Goal: Find specific page/section: Find specific page/section

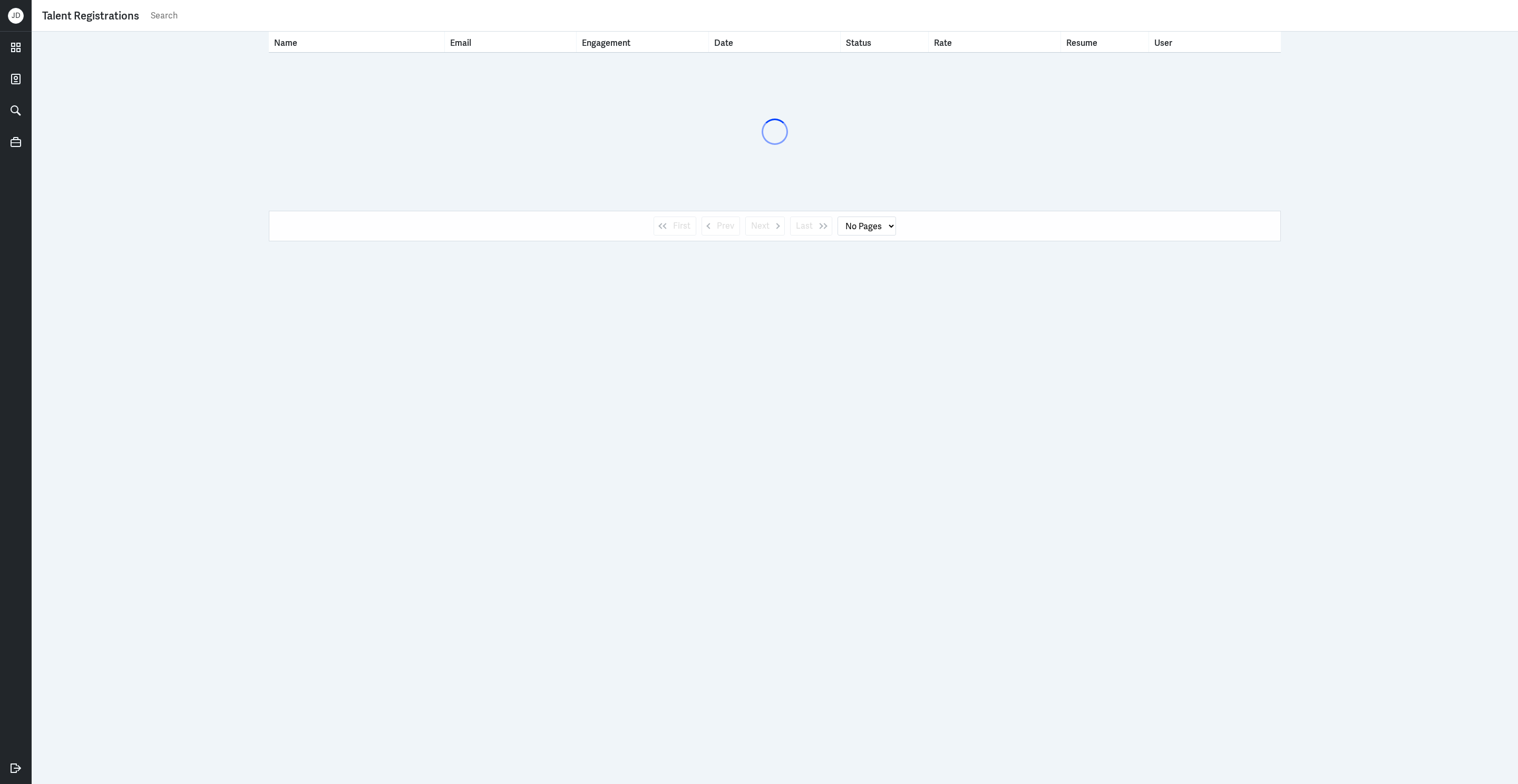
click at [607, 19] on input "text" at bounding box center [828, 15] width 1358 height 16
type input "abhishek tiwar"
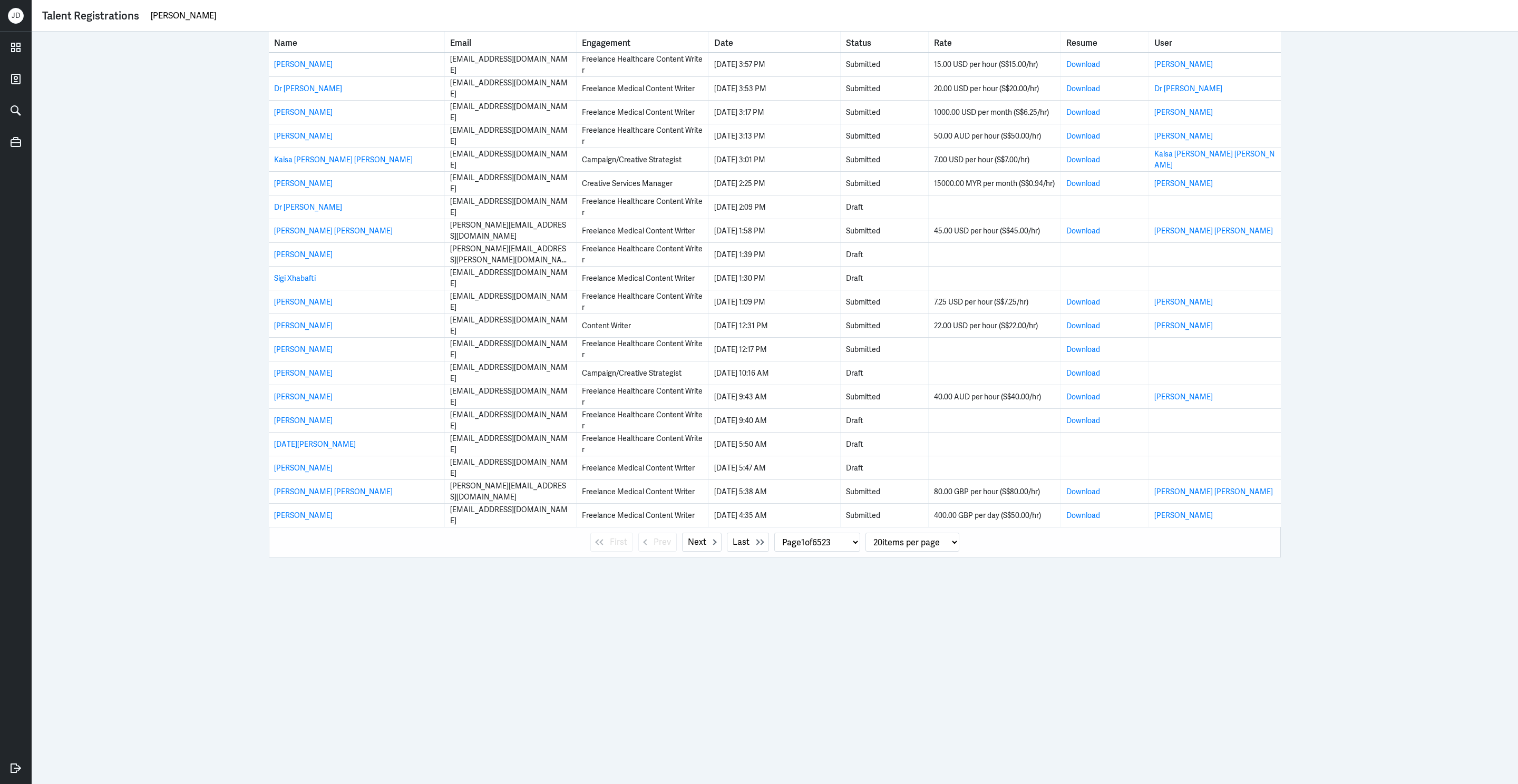
select select "1"
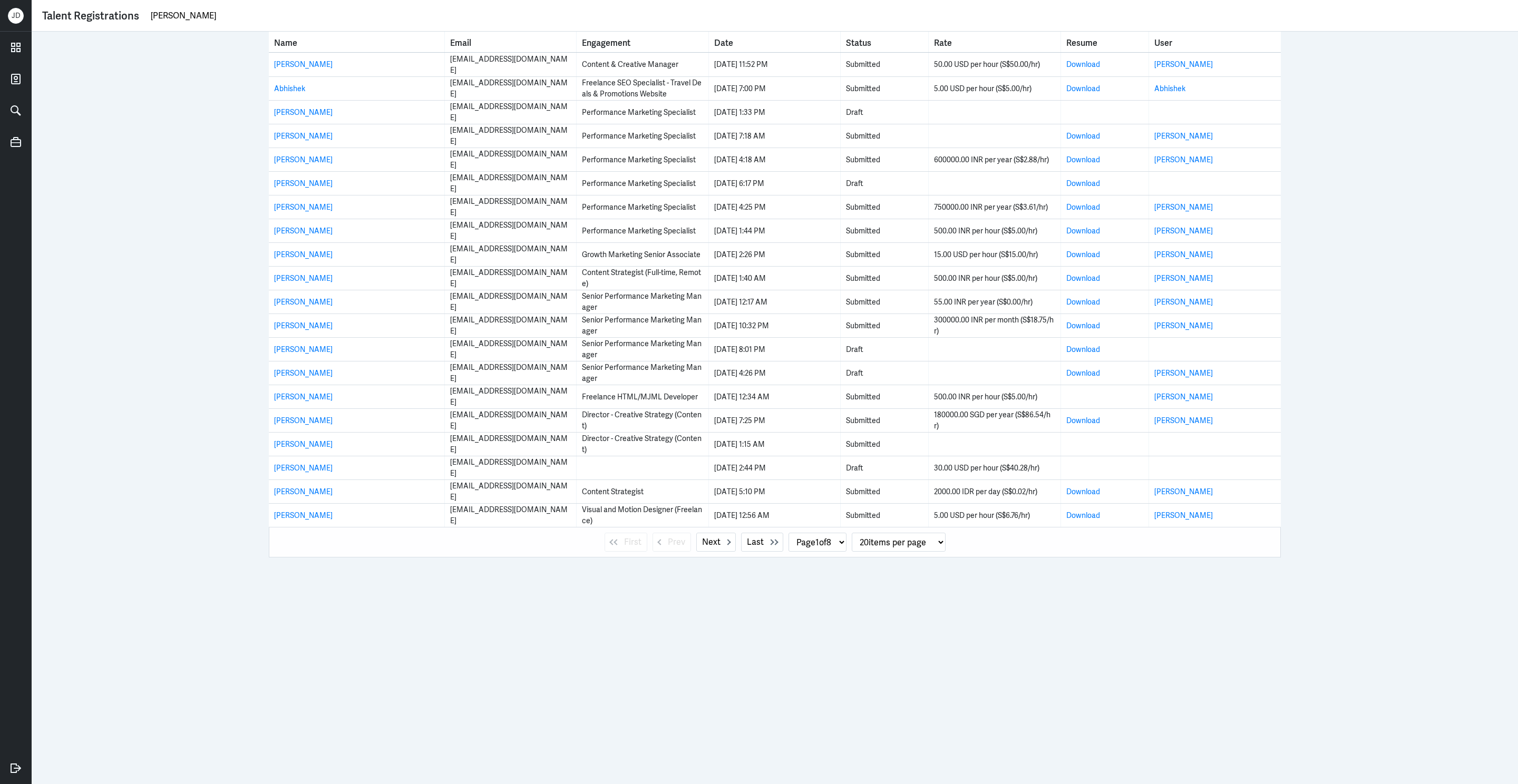
drag, startPoint x: 248, startPoint y: 19, endPoint x: 88, endPoint y: 19, distance: 160.0
click at [88, 19] on div "Talent Registrations abhishek tiwari" at bounding box center [775, 15] width 1465 height 16
paste input ".twri88@gmail.com"
type input "abhishek.twri88@gmail.com"
select select "0"
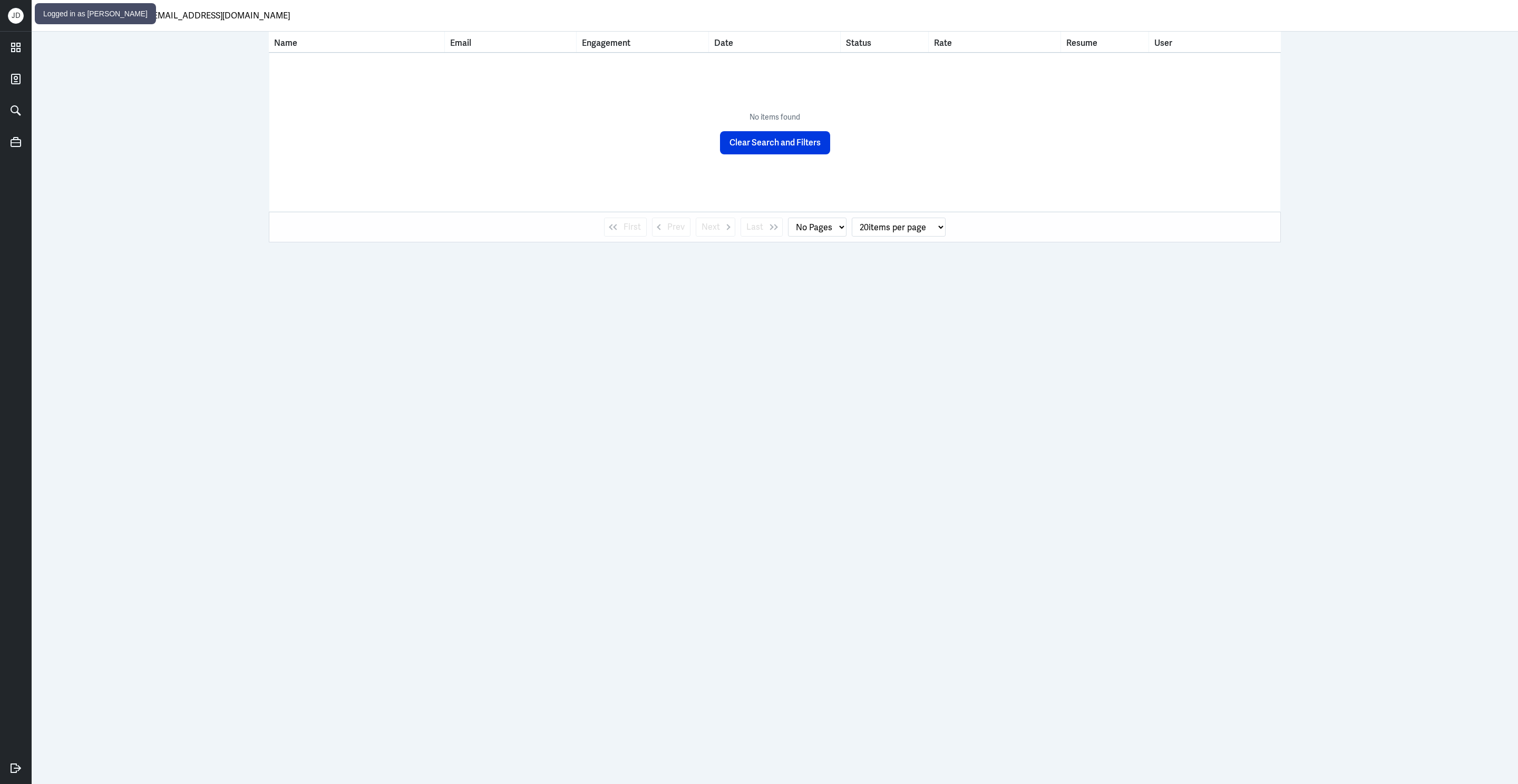
drag, startPoint x: 278, startPoint y: 12, endPoint x: 18, endPoint y: 12, distance: 260.0
click at [18, 12] on div "J D Talent Registrations abhishek.twri88@gmail.com Name Email Engagement Date S…" at bounding box center [759, 392] width 1518 height 784
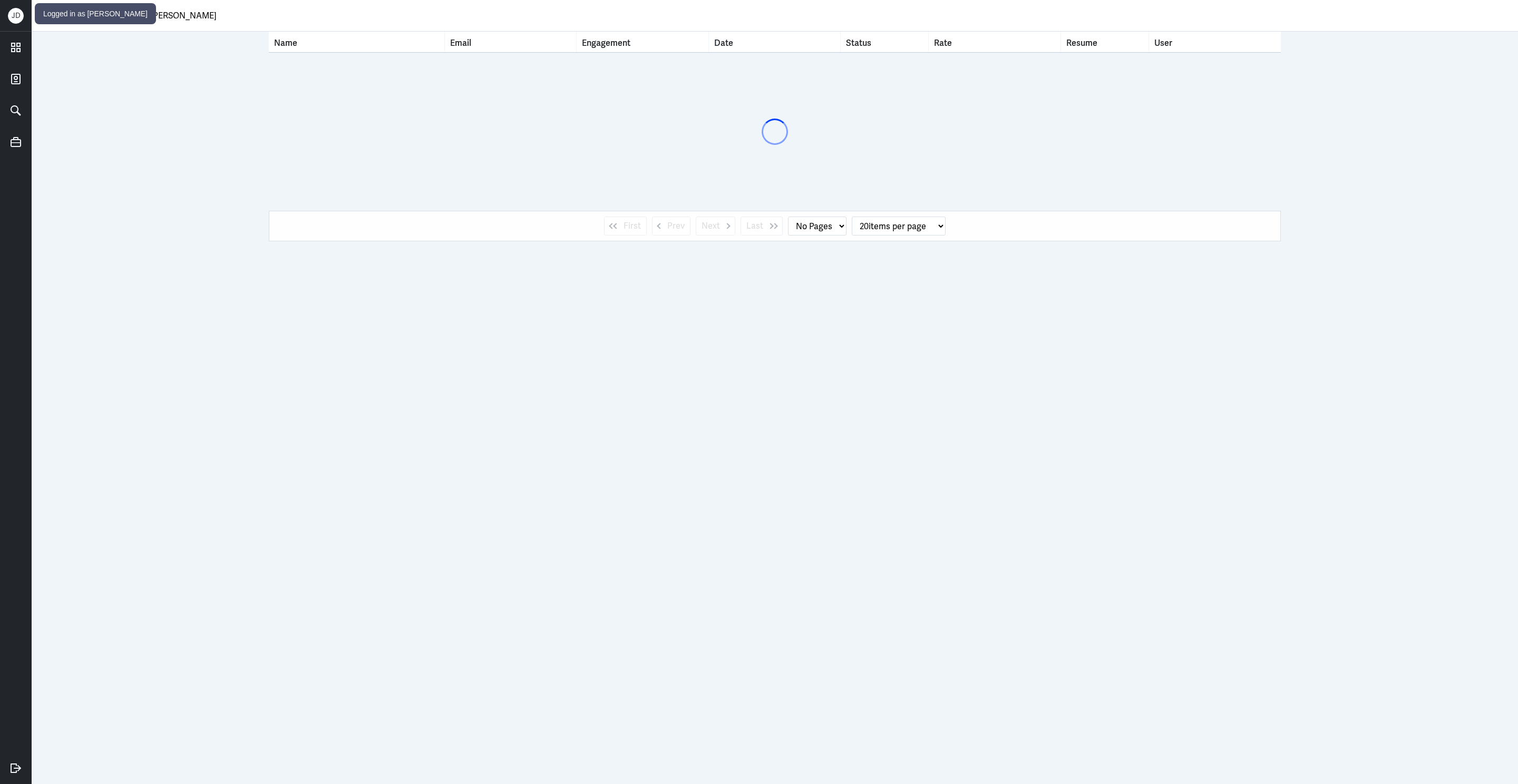
type input "joshua salazar"
select select "1"
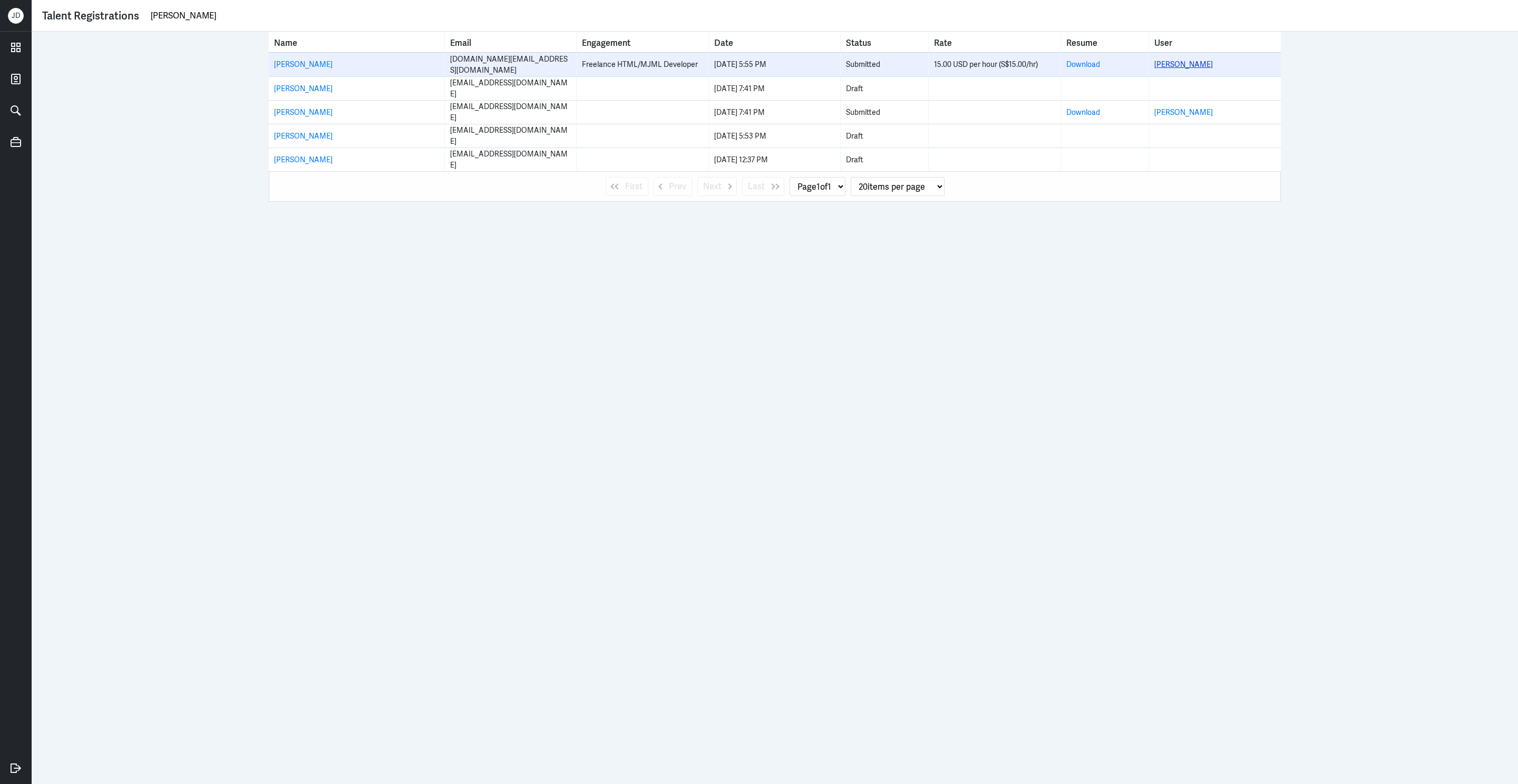
click at [1185, 64] on link "Joshua Salazar" at bounding box center [1183, 64] width 59 height 9
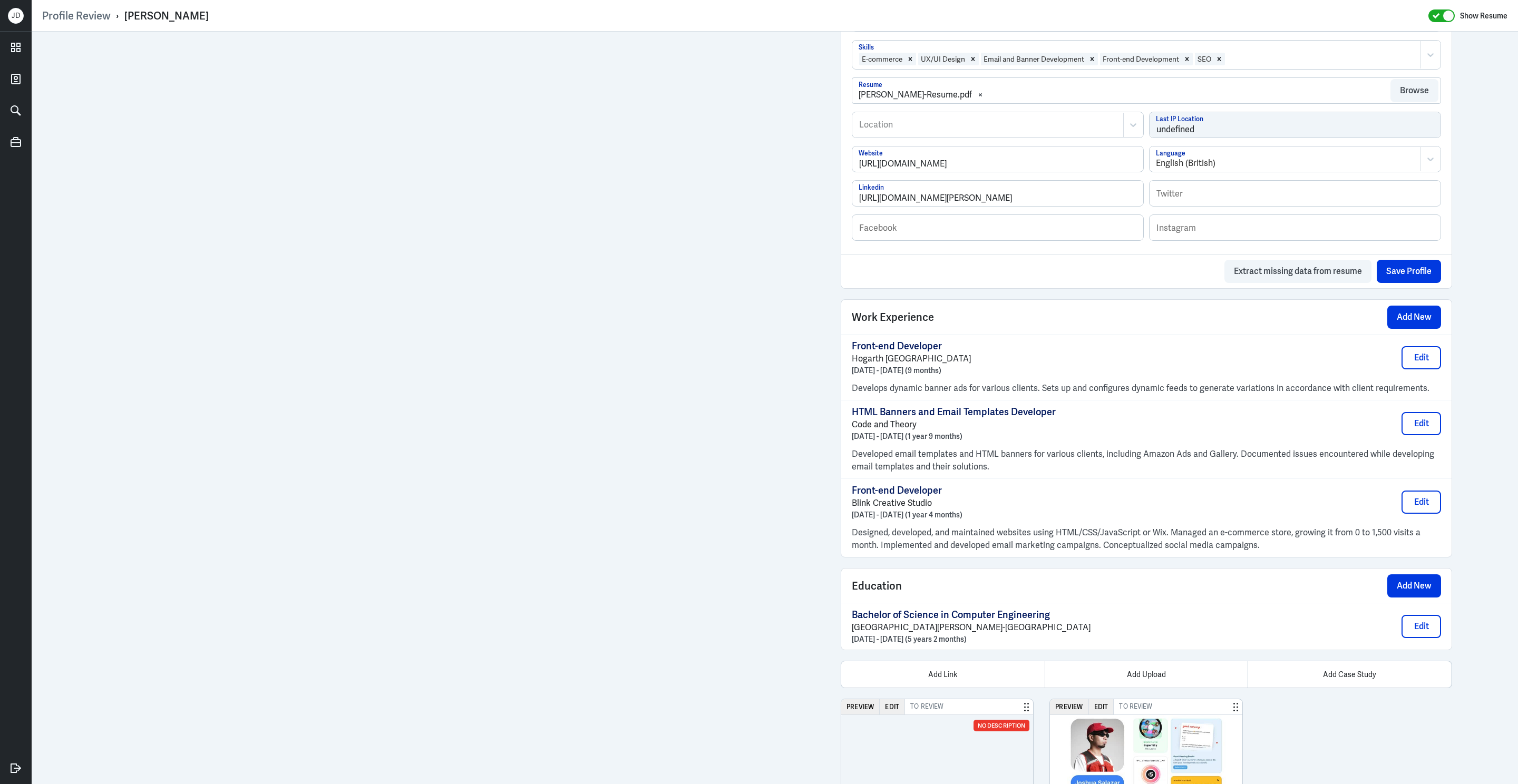
scroll to position [603, 0]
